Goal: Task Accomplishment & Management: Use online tool/utility

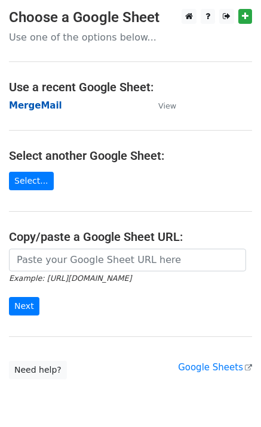
click at [26, 107] on strong "MergeMail" at bounding box center [35, 105] width 53 height 11
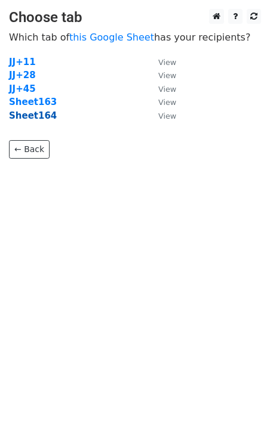
click at [41, 114] on strong "Sheet164" at bounding box center [33, 115] width 48 height 11
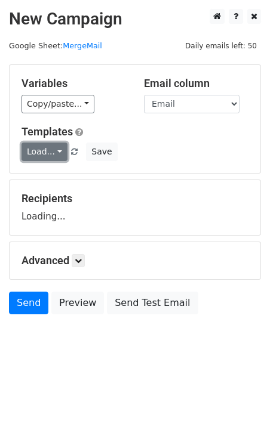
click at [53, 150] on link "Load..." at bounding box center [44, 152] width 46 height 18
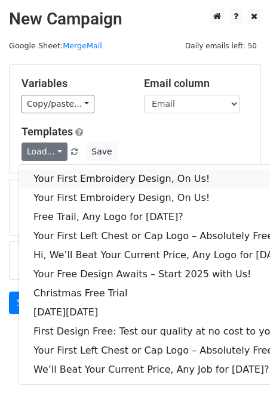
click at [79, 173] on link "Your First Embroidery Design, On Us!" at bounding box center [163, 178] width 288 height 19
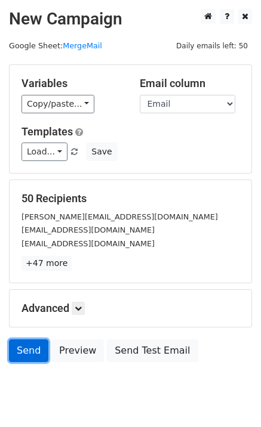
click at [23, 344] on link "Send" at bounding box center [28, 350] width 39 height 23
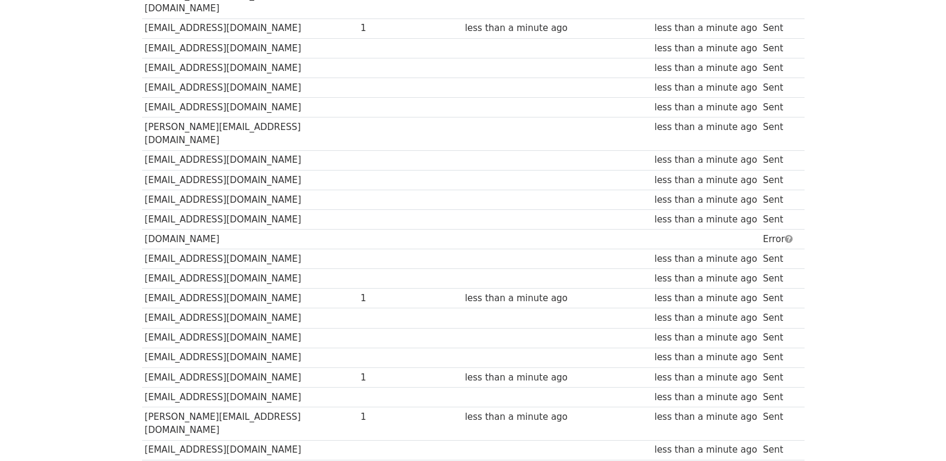
scroll to position [830, 0]
